Goal: Task Accomplishment & Management: Complete application form

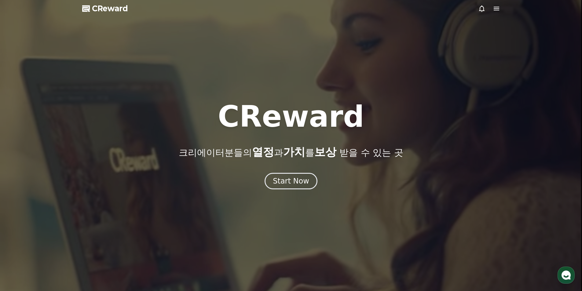
click at [498, 9] on icon at bounding box center [496, 8] width 7 height 7
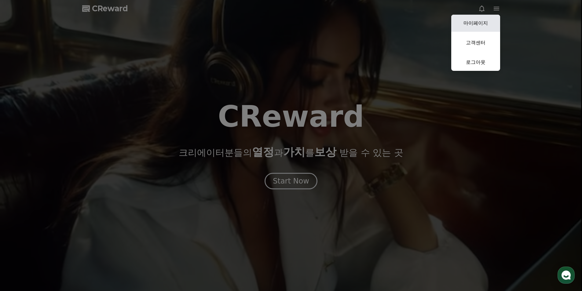
click at [492, 26] on link "마이페이지" at bounding box center [475, 23] width 49 height 17
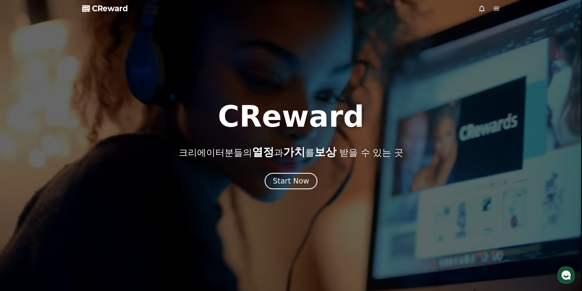
select select "**********"
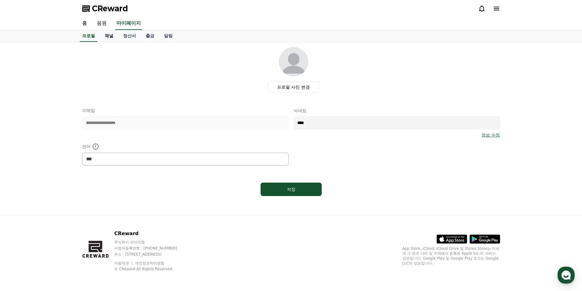
click at [104, 36] on link "채널" at bounding box center [109, 36] width 18 height 12
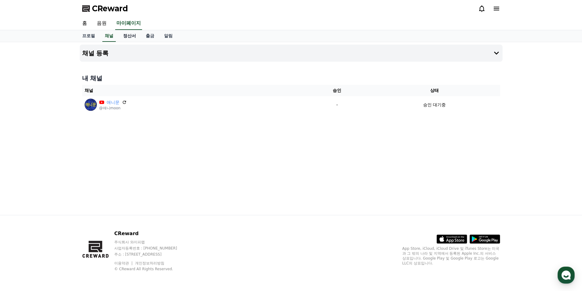
click at [134, 35] on link "정산서" at bounding box center [129, 36] width 23 height 12
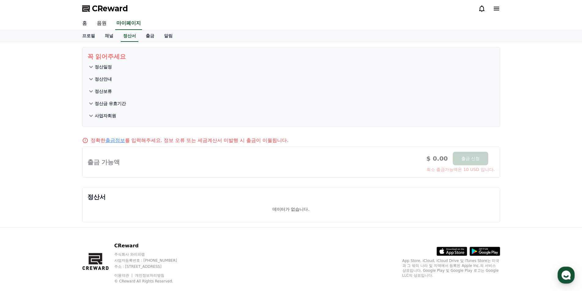
click at [87, 24] on link "홈" at bounding box center [84, 23] width 15 height 13
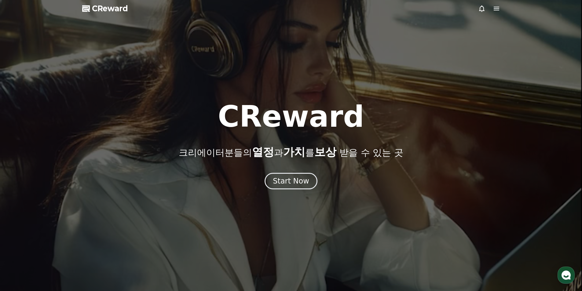
click at [498, 12] on icon at bounding box center [496, 8] width 7 height 7
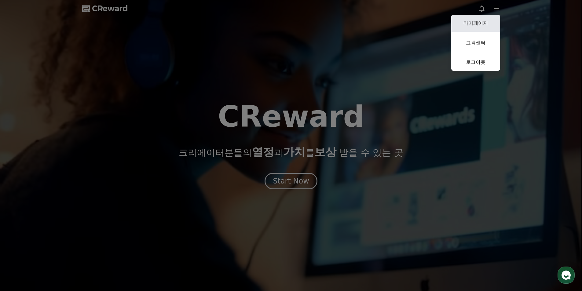
click at [491, 30] on link "마이페이지" at bounding box center [475, 23] width 49 height 17
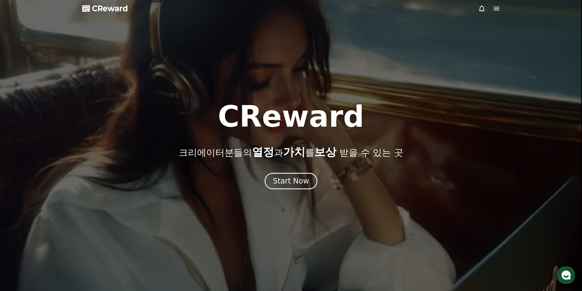
select select "**********"
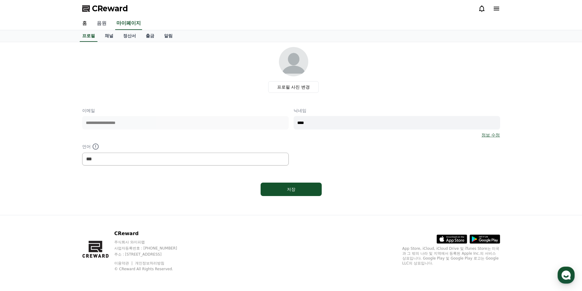
click at [104, 25] on link "음원" at bounding box center [102, 23] width 20 height 13
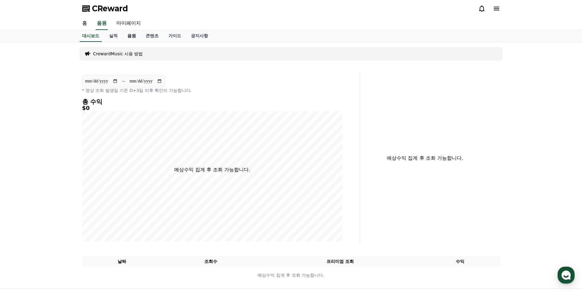
click at [136, 36] on link "음원" at bounding box center [131, 36] width 18 height 12
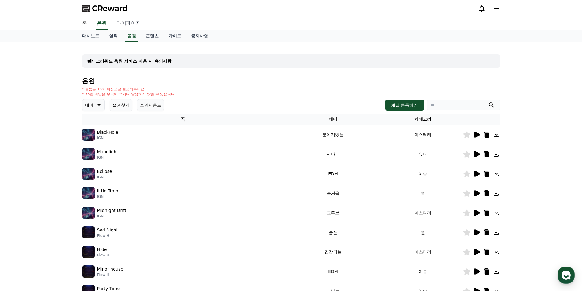
click at [128, 26] on link "마이페이지" at bounding box center [128, 23] width 34 height 13
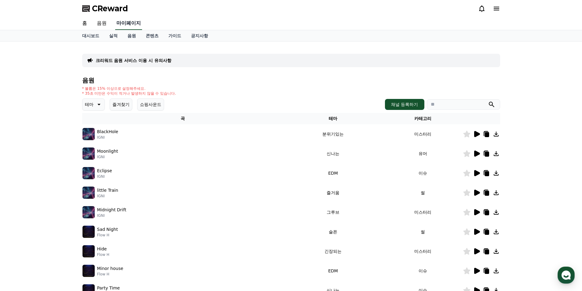
select select "**********"
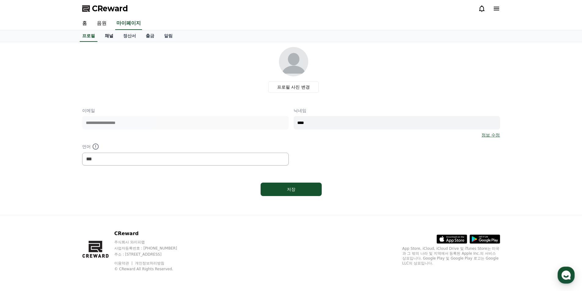
click at [110, 33] on link "채널" at bounding box center [109, 36] width 18 height 12
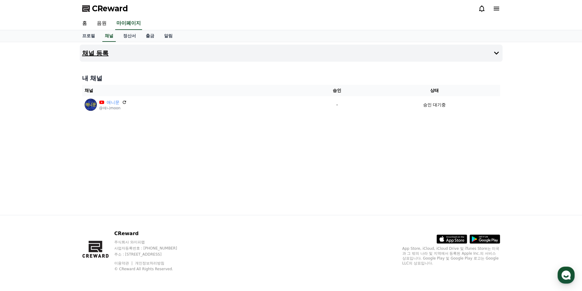
click at [491, 52] on button "채널 등록" at bounding box center [291, 53] width 423 height 17
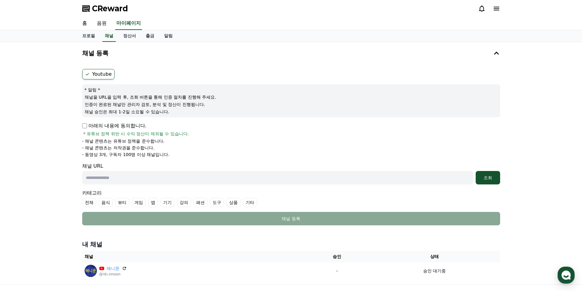
click at [97, 77] on label "Youtube" at bounding box center [98, 74] width 32 height 10
click at [88, 128] on p "아래의 내용에 동의합니다." at bounding box center [114, 125] width 64 height 7
click at [87, 128] on p "아래의 내용에 동의합니다." at bounding box center [114, 125] width 64 height 7
click at [85, 129] on p "아래의 내용에 동의합니다." at bounding box center [114, 125] width 64 height 7
drag, startPoint x: 166, startPoint y: 174, endPoint x: 172, endPoint y: 173, distance: 5.3
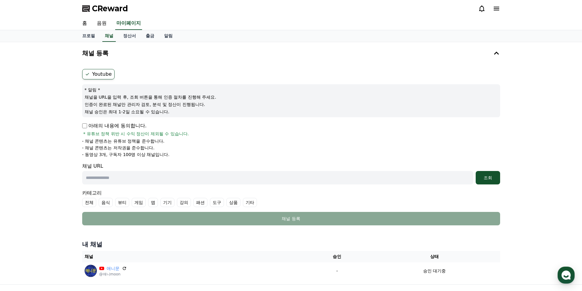
click at [166, 174] on input "text" at bounding box center [277, 177] width 391 height 13
paste input "**********"
type input "**********"
click at [496, 180] on div "조회" at bounding box center [488, 178] width 20 height 6
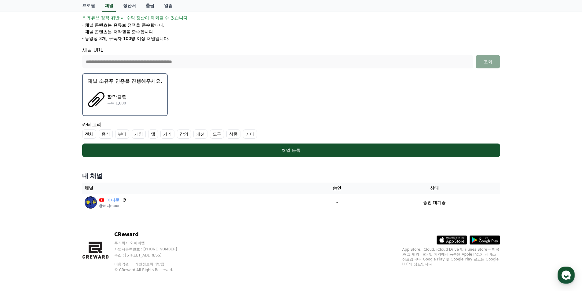
scroll to position [117, 0]
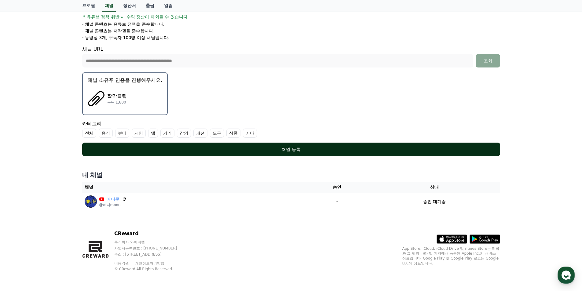
click at [166, 153] on button "채널 등록" at bounding box center [291, 149] width 418 height 13
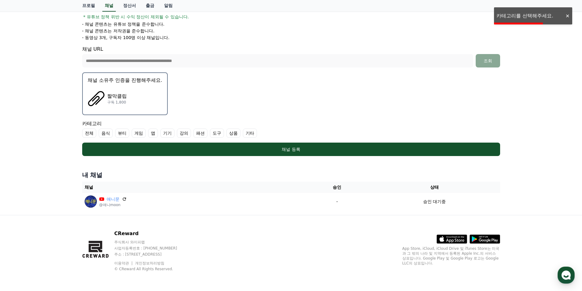
click at [93, 133] on label "전체" at bounding box center [89, 133] width 14 height 9
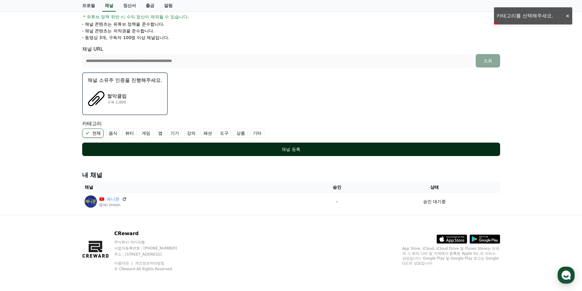
click at [254, 147] on div "채널 등록" at bounding box center [290, 149] width 393 height 6
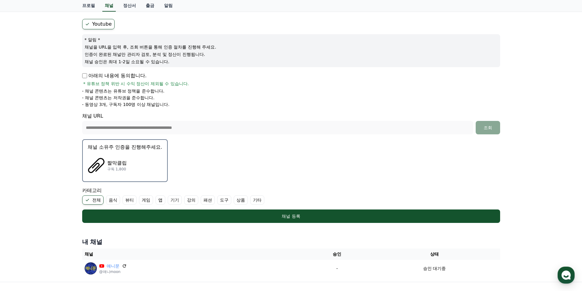
scroll to position [0, 0]
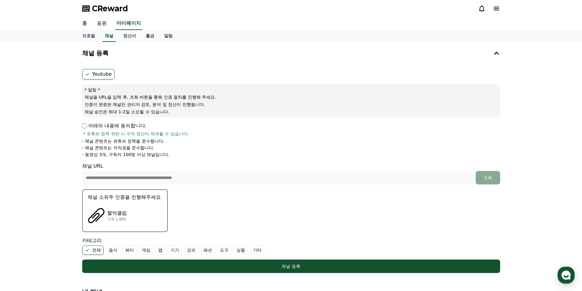
click at [95, 71] on label "Youtube" at bounding box center [98, 74] width 32 height 10
click at [100, 217] on img "button" at bounding box center [96, 215] width 17 height 17
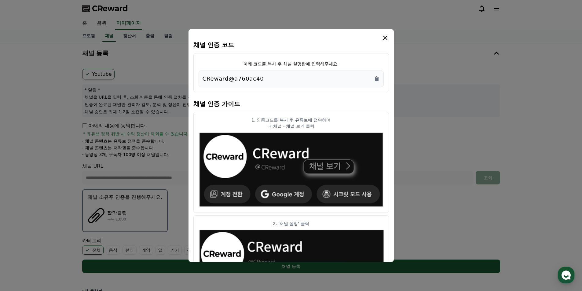
drag, startPoint x: 283, startPoint y: 75, endPoint x: 275, endPoint y: 77, distance: 7.8
click at [276, 77] on div "CReward@a760ac40" at bounding box center [290, 78] width 177 height 9
click at [379, 79] on icon "Copy to clipboard" at bounding box center [376, 78] width 6 height 6
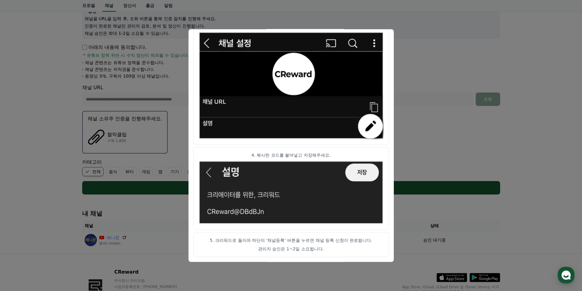
scroll to position [117, 0]
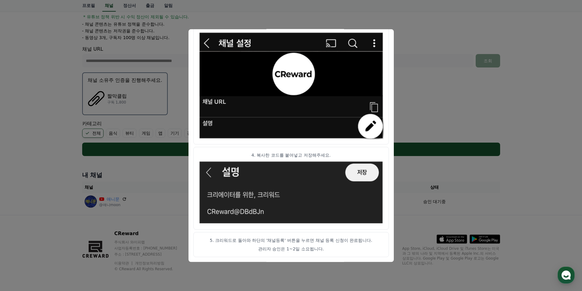
click at [427, 162] on button "close modal" at bounding box center [291, 145] width 582 height 291
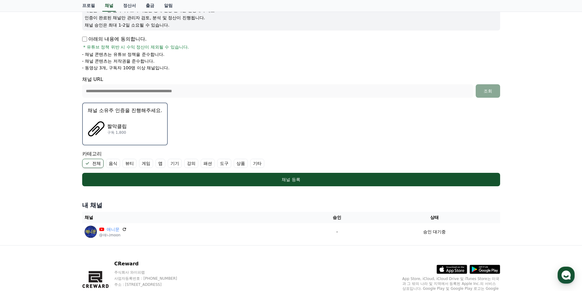
scroll to position [86, 0]
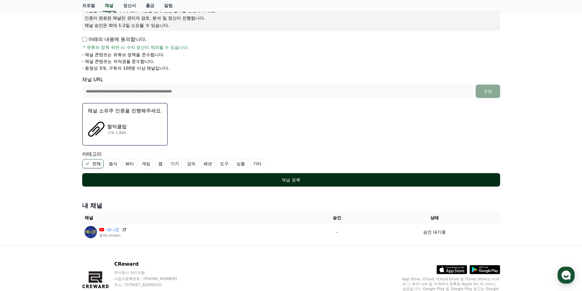
click at [302, 178] on div "채널 등록" at bounding box center [290, 180] width 393 height 6
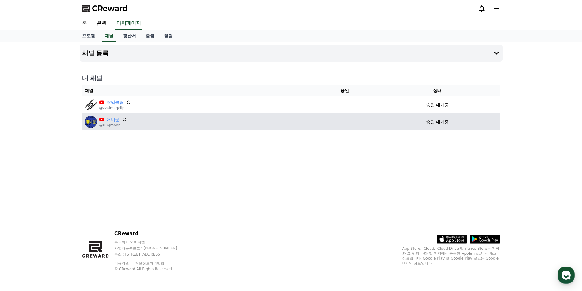
click at [320, 122] on p "-" at bounding box center [344, 122] width 56 height 6
click at [125, 120] on icon at bounding box center [124, 120] width 4 height 4
click at [433, 125] on td "승인 대기중" at bounding box center [437, 121] width 125 height 17
drag, startPoint x: 438, startPoint y: 119, endPoint x: 393, endPoint y: 126, distance: 44.8
click at [393, 126] on td "승인 대기중" at bounding box center [437, 121] width 125 height 17
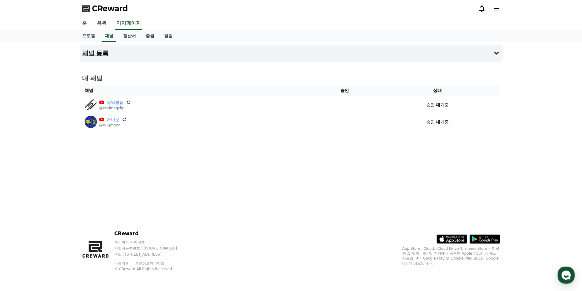
click at [484, 60] on button "채널 등록" at bounding box center [291, 53] width 423 height 17
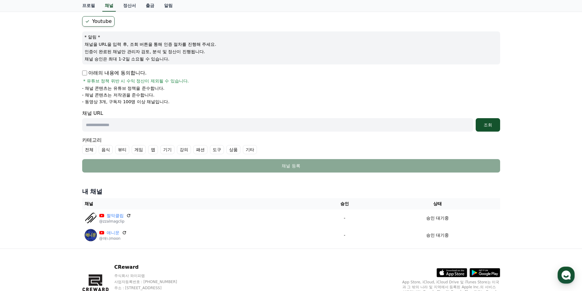
scroll to position [86, 0]
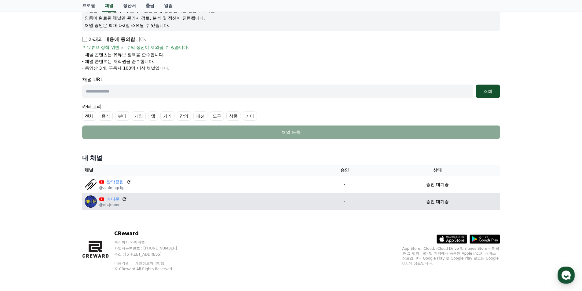
click at [124, 197] on icon at bounding box center [124, 198] width 5 height 5
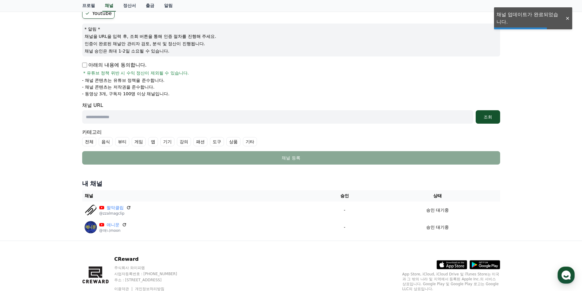
scroll to position [25, 0]
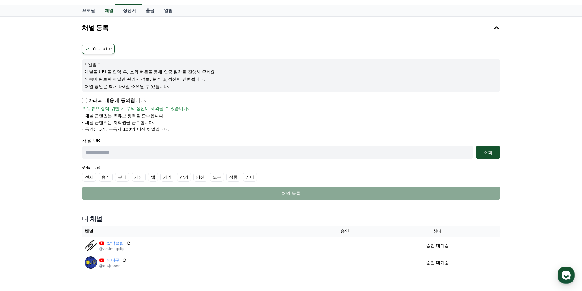
click at [303, 154] on input "text" at bounding box center [277, 152] width 391 height 13
paste input "**********"
type input "**********"
click at [493, 155] on div "조회" at bounding box center [488, 152] width 20 height 6
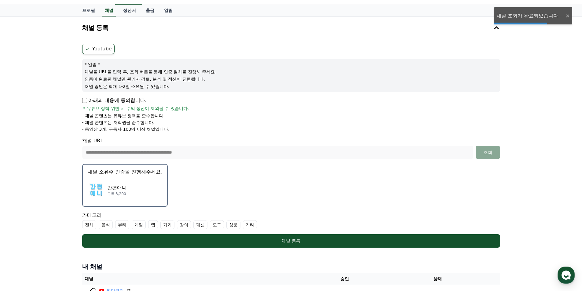
click at [130, 192] on div "간편애니 구독 3,200" at bounding box center [125, 190] width 75 height 24
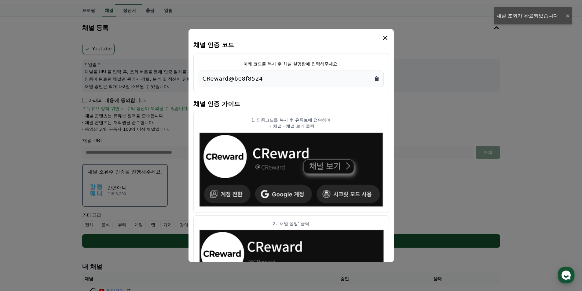
click at [376, 79] on icon "Copy to clipboard" at bounding box center [377, 78] width 4 height 5
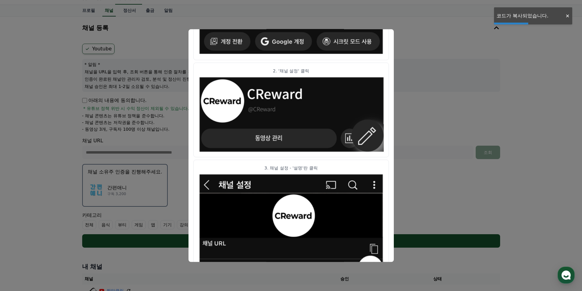
scroll to position [294, 0]
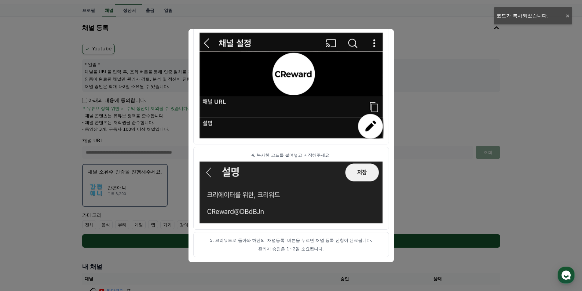
click at [435, 186] on button "close modal" at bounding box center [291, 145] width 582 height 291
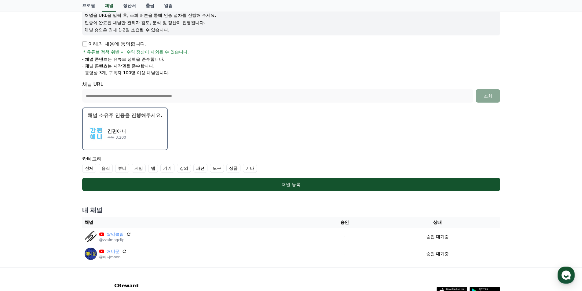
scroll to position [86, 0]
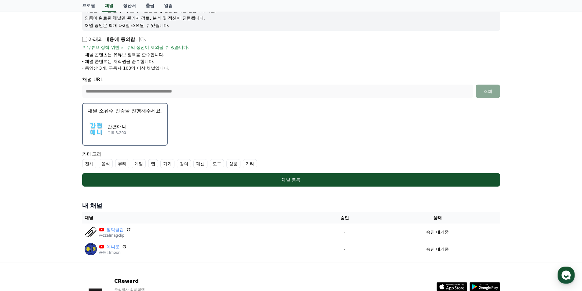
click at [144, 133] on div "간편애니 구독 3,200" at bounding box center [125, 129] width 75 height 24
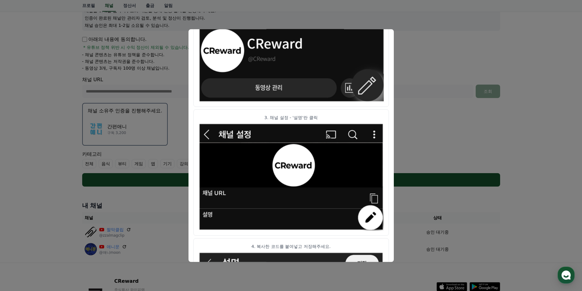
scroll to position [203, 0]
click at [457, 68] on button "close modal" at bounding box center [291, 145] width 582 height 291
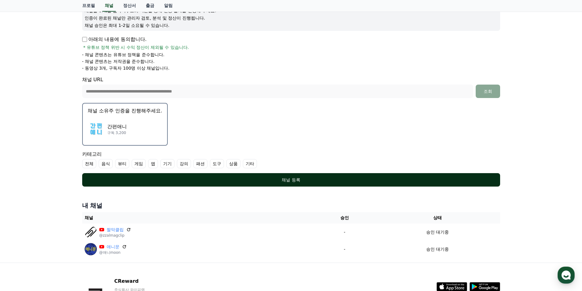
click at [280, 181] on div "채널 등록" at bounding box center [290, 180] width 393 height 6
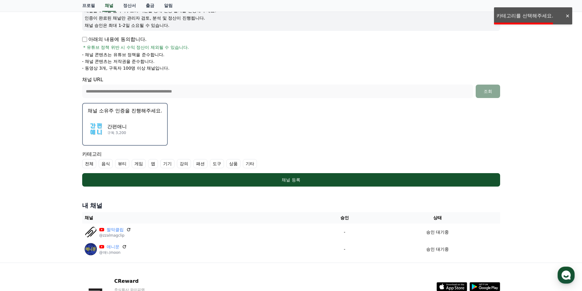
click at [94, 163] on label "전체" at bounding box center [89, 163] width 14 height 9
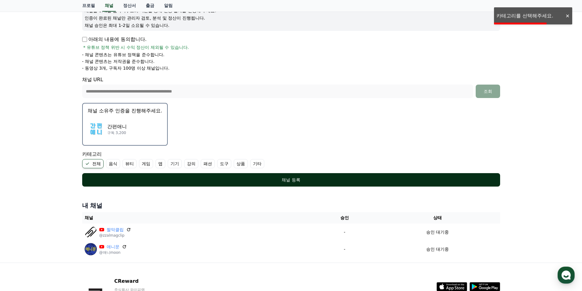
click at [166, 182] on div "채널 등록" at bounding box center [290, 180] width 393 height 6
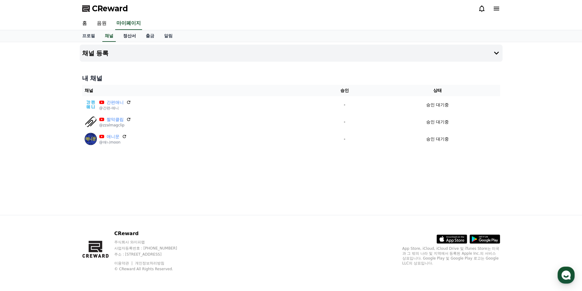
click at [134, 39] on link "정산서" at bounding box center [129, 36] width 23 height 12
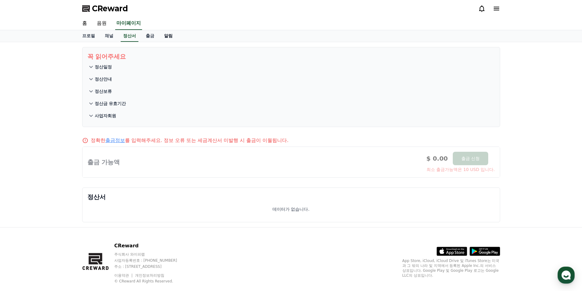
click at [171, 37] on link "알림" at bounding box center [168, 36] width 18 height 12
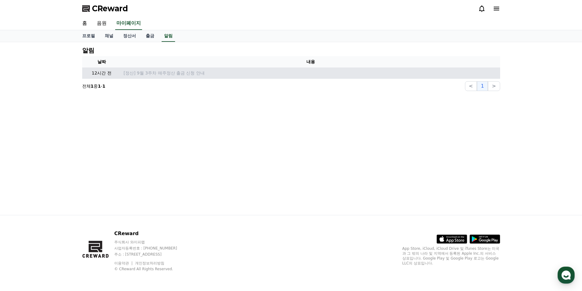
click at [112, 73] on p "12시간 전" at bounding box center [102, 73] width 34 height 6
click at [138, 73] on p "[정산] 9월 3주차 매주정산 출금 신청 안내" at bounding box center [311, 73] width 374 height 6
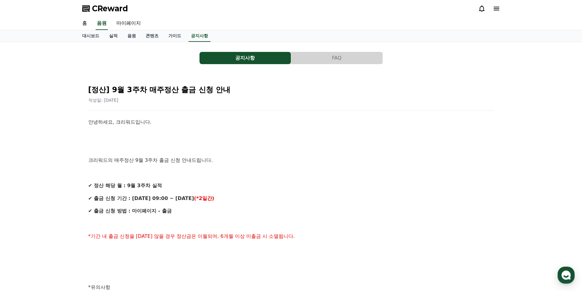
click at [498, 7] on icon at bounding box center [495, 9] width 5 height 4
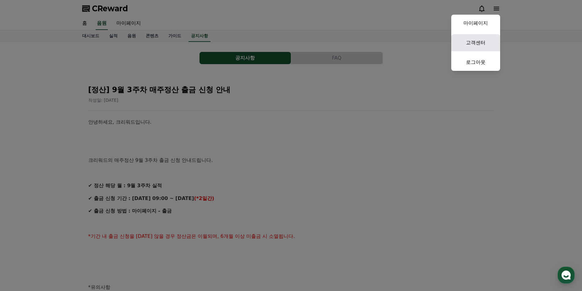
click at [475, 49] on link "고객센터" at bounding box center [475, 42] width 49 height 17
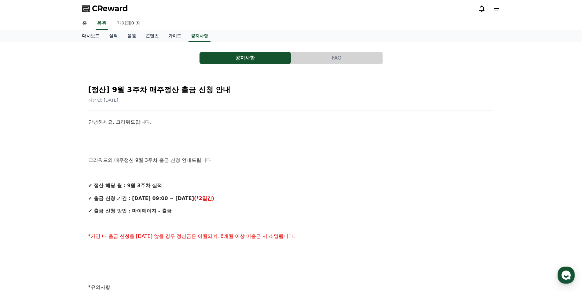
click at [87, 37] on link "대시보드" at bounding box center [90, 36] width 27 height 12
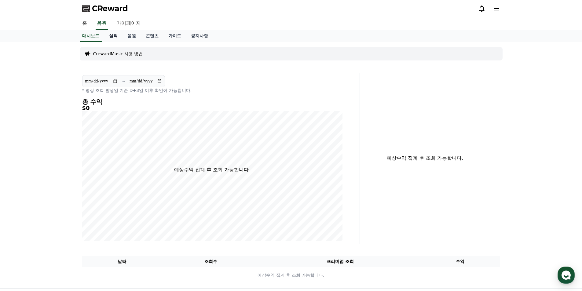
click at [109, 37] on link "실적" at bounding box center [113, 36] width 18 height 12
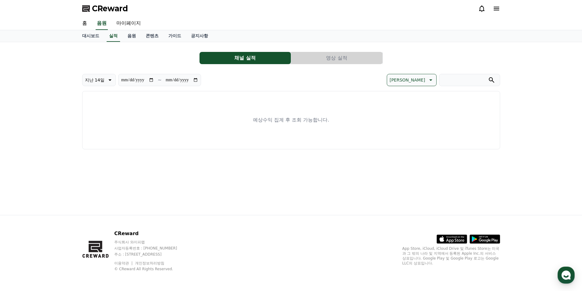
click at [121, 35] on div "대시보드 실적 음원 콘텐츠 가이드 공지사항" at bounding box center [290, 36] width 427 height 12
click at [130, 27] on link "마이페이지" at bounding box center [128, 23] width 34 height 13
select select "**********"
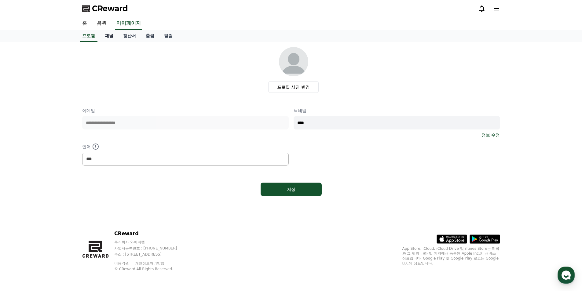
click at [113, 38] on link "채널" at bounding box center [109, 36] width 18 height 12
